Goal: Navigation & Orientation: Find specific page/section

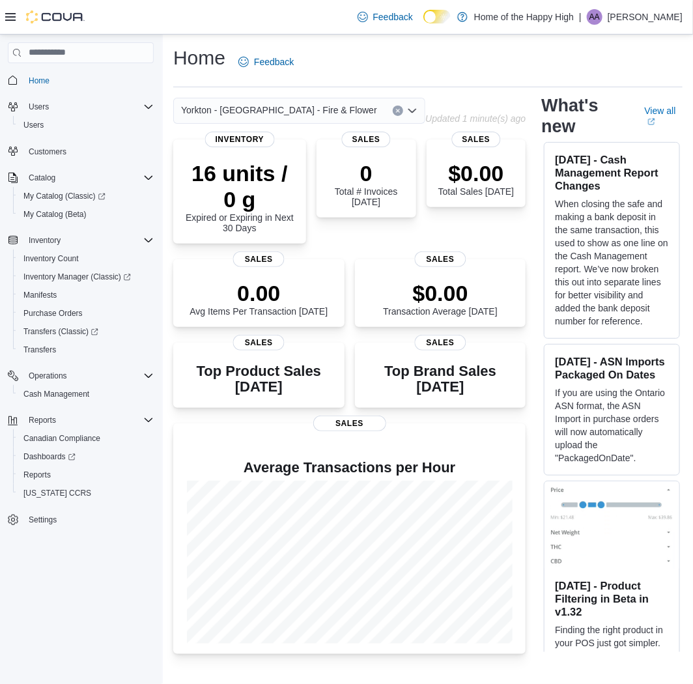
click at [665, 23] on p "[PERSON_NAME]" at bounding box center [645, 17] width 75 height 16
click at [608, 128] on span "Sign Out" at bounding box center [598, 129] width 35 height 13
